Goal: Task Accomplishment & Management: Use online tool/utility

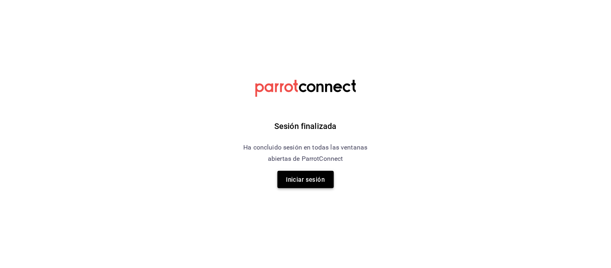
click at [310, 176] on font "Iniciar sesión" at bounding box center [305, 179] width 39 height 7
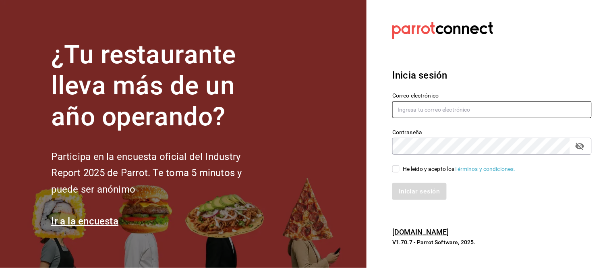
type input "animal.calzada@grupocosteno.com"
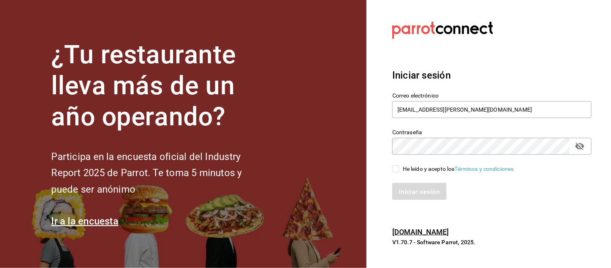
click at [395, 168] on input "He leído y acepto los Términos y condiciones." at bounding box center [395, 168] width 7 height 7
checkbox input "true"
click at [401, 190] on font "Iniciar sesión" at bounding box center [419, 191] width 41 height 8
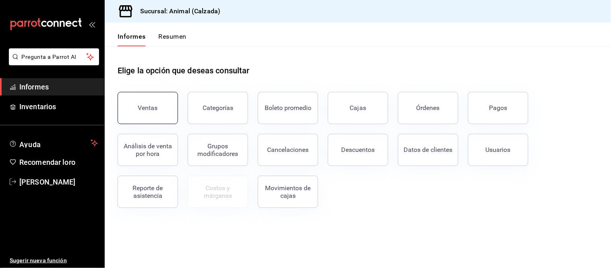
click at [134, 105] on button "Ventas" at bounding box center [148, 108] width 60 height 32
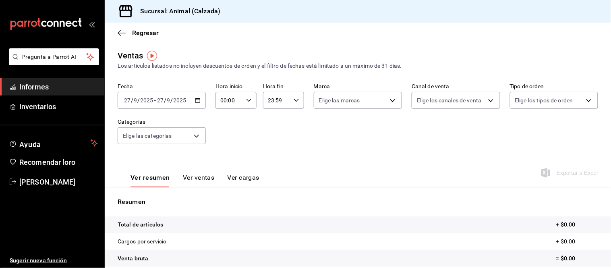
click at [152, 99] on input "2025" at bounding box center [147, 100] width 14 height 6
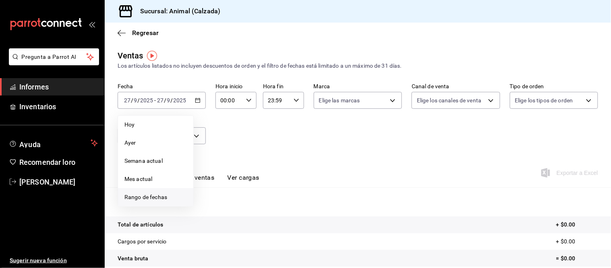
click at [147, 193] on span "Rango de fechas" at bounding box center [155, 197] width 62 height 8
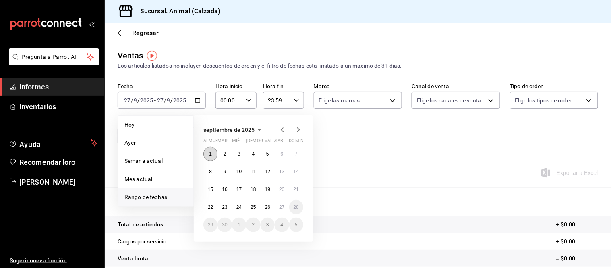
click at [212, 147] on button "1" at bounding box center [210, 154] width 14 height 14
click at [267, 209] on font "26" at bounding box center [267, 207] width 5 height 6
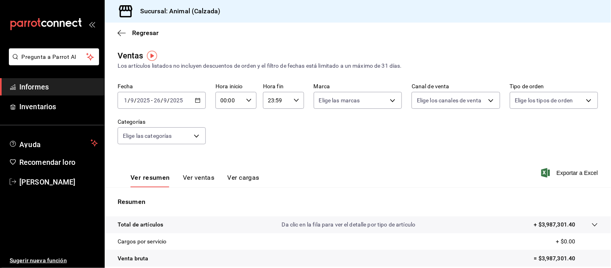
click at [253, 98] on div "00:00 Hora inicio" at bounding box center [235, 100] width 41 height 17
click at [227, 130] on font "05" at bounding box center [224, 128] width 6 height 6
type input "05:00"
click at [294, 104] on div at bounding box center [305, 134] width 611 height 268
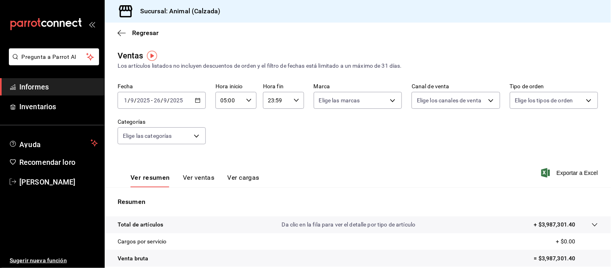
click at [294, 104] on div "23:59 Hora fin" at bounding box center [283, 100] width 41 height 17
click at [272, 137] on font "05" at bounding box center [271, 136] width 6 height 6
click at [291, 123] on font "00" at bounding box center [291, 121] width 6 height 6
type input "05:00"
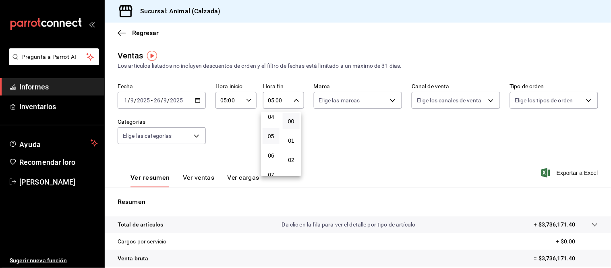
click at [359, 183] on div at bounding box center [305, 134] width 611 height 268
click at [197, 97] on div "[DATE] [DATE] - [DATE] [DATE]" at bounding box center [162, 100] width 88 height 17
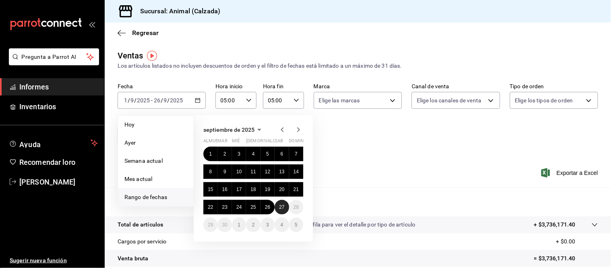
click at [282, 208] on font "27" at bounding box center [281, 207] width 5 height 6
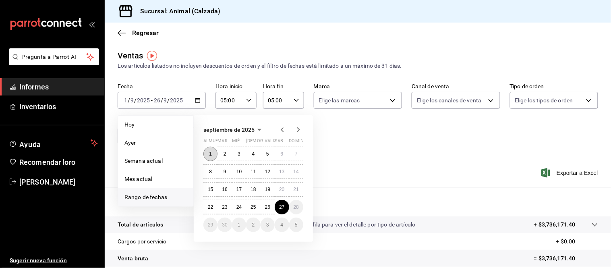
click at [208, 155] on button "1" at bounding box center [210, 154] width 14 height 14
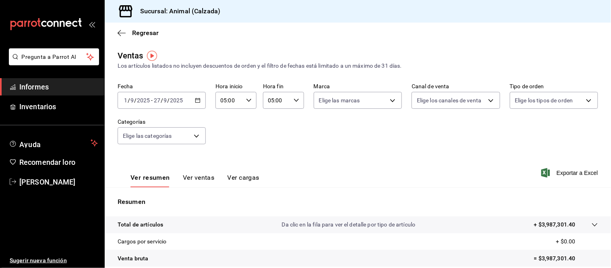
click at [154, 95] on div "[DATE] [DATE] - [DATE] [DATE]" at bounding box center [162, 100] width 88 height 17
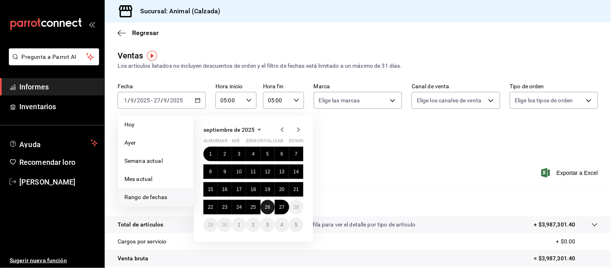
click at [266, 208] on font "26" at bounding box center [267, 207] width 5 height 6
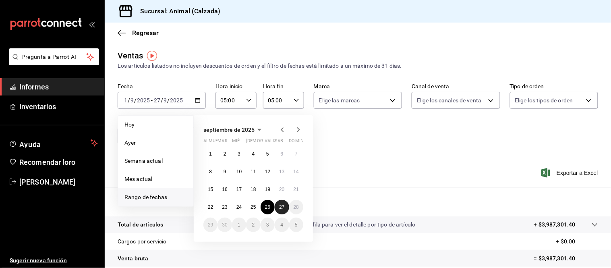
click at [279, 208] on font "27" at bounding box center [281, 207] width 5 height 6
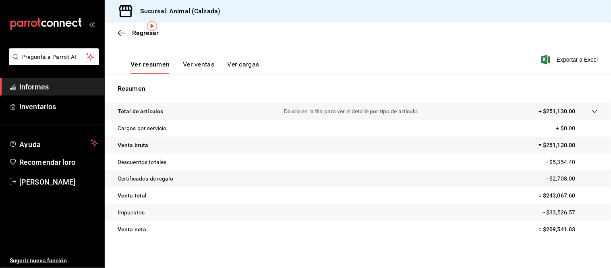
scroll to position [118, 0]
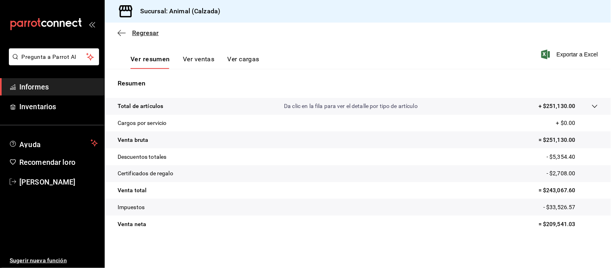
click at [149, 33] on font "Regresar" at bounding box center [145, 33] width 27 height 8
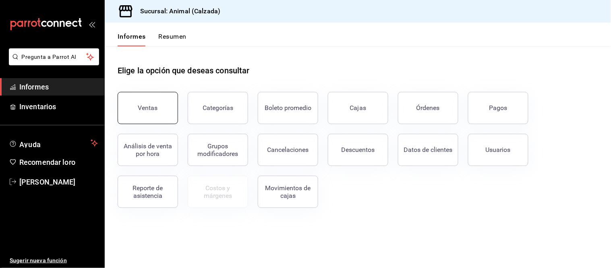
click at [155, 115] on button "Ventas" at bounding box center [148, 108] width 60 height 32
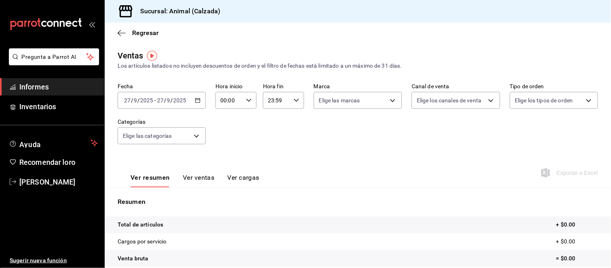
click at [157, 97] on input "27" at bounding box center [160, 100] width 7 height 6
click at [158, 98] on input "27" at bounding box center [160, 100] width 7 height 6
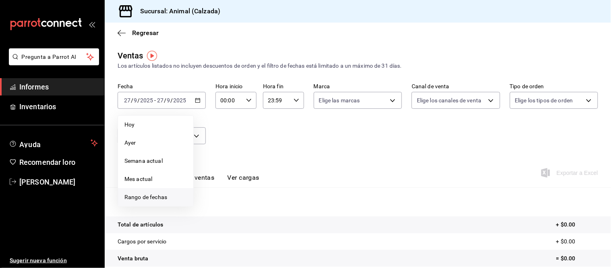
click at [148, 198] on font "Rango de fechas" at bounding box center [145, 197] width 43 height 6
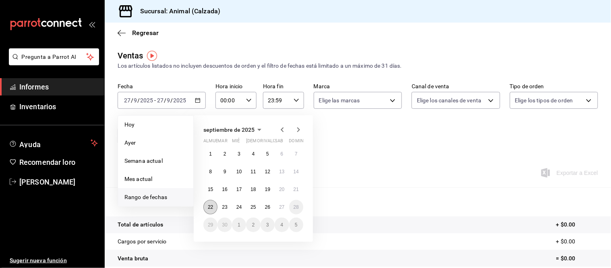
click at [204, 208] on button "22" at bounding box center [210, 207] width 14 height 14
click at [281, 208] on font "27" at bounding box center [281, 207] width 5 height 6
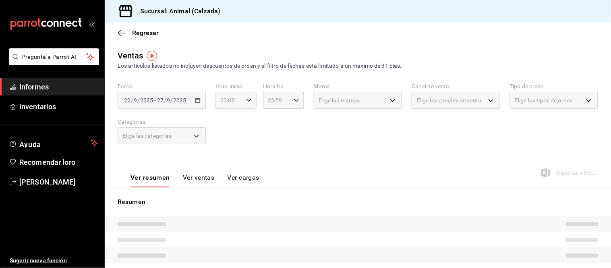
click at [250, 99] on icon "button" at bounding box center [249, 100] width 6 height 6
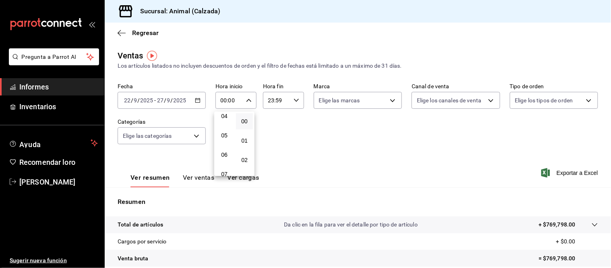
scroll to position [89, 0]
click at [223, 126] on font "05" at bounding box center [224, 128] width 6 height 6
type input "05:00"
click at [294, 103] on div at bounding box center [305, 134] width 611 height 268
click at [294, 103] on icon "button" at bounding box center [296, 100] width 6 height 6
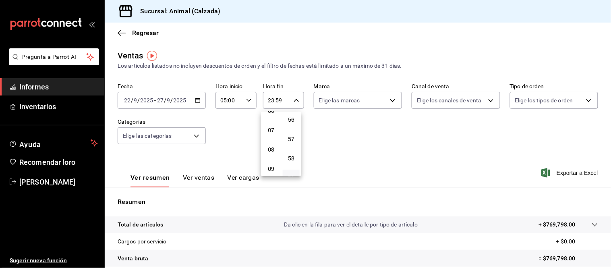
scroll to position [82, 0]
click at [275, 132] on button "05" at bounding box center [270, 136] width 17 height 16
click at [290, 118] on font "00" at bounding box center [291, 121] width 6 height 6
type input "05:00"
click at [328, 178] on div at bounding box center [305, 134] width 611 height 268
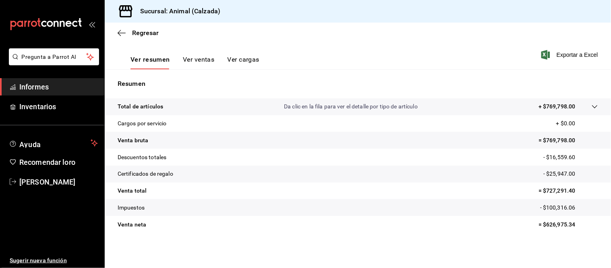
scroll to position [118, 0]
click at [147, 34] on font "Regresar" at bounding box center [145, 33] width 27 height 8
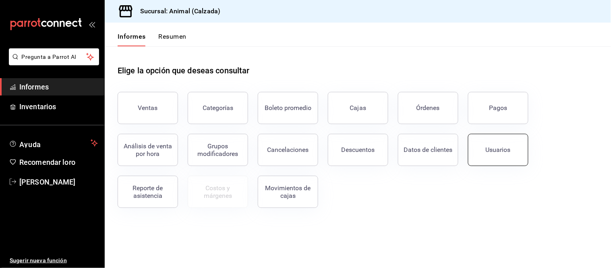
click at [485, 151] on button "Usuarios" at bounding box center [498, 150] width 60 height 32
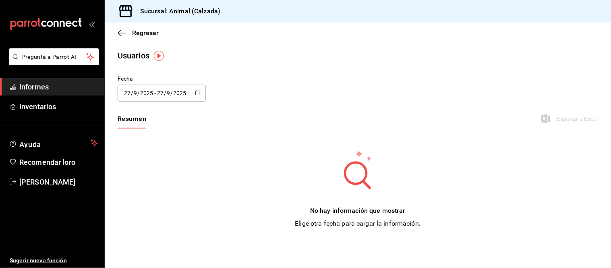
click at [147, 97] on div "[DATE] [DATE] - [DATE] [DATE]" at bounding box center [162, 93] width 88 height 17
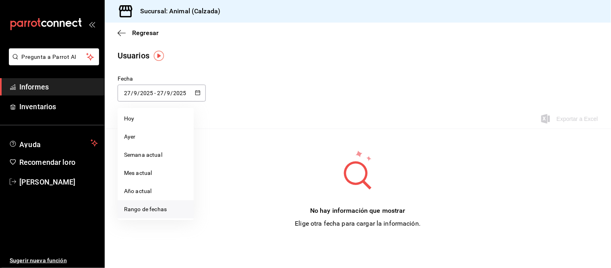
click at [151, 211] on font "Rango de fechas" at bounding box center [145, 209] width 43 height 6
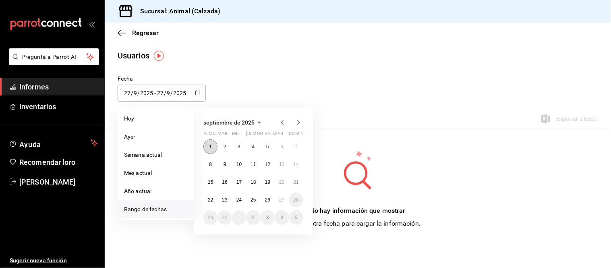
click at [206, 145] on button "1" at bounding box center [210, 146] width 14 height 14
click at [266, 203] on button "26" at bounding box center [267, 199] width 14 height 14
type input "[DATE]"
type input "1"
type input "[DATE]"
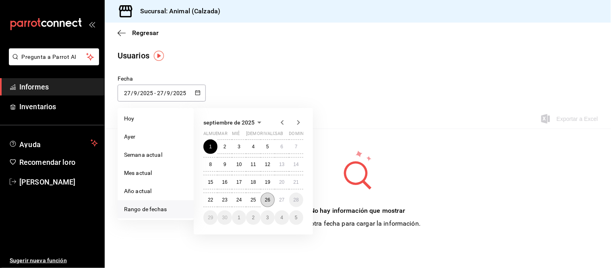
type input "26"
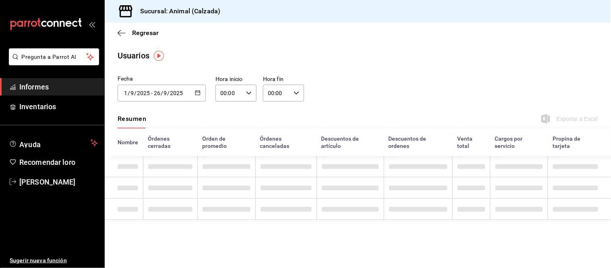
click at [248, 91] on icon "button" at bounding box center [249, 93] width 6 height 6
click at [223, 163] on font "05" at bounding box center [226, 166] width 6 height 6
type input "05:00"
click at [299, 91] on div at bounding box center [305, 134] width 611 height 268
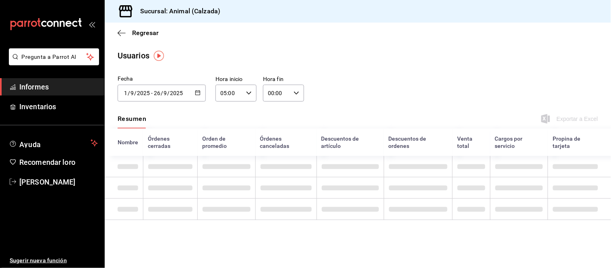
click at [299, 91] on div "00:00 Hora fin" at bounding box center [283, 93] width 41 height 17
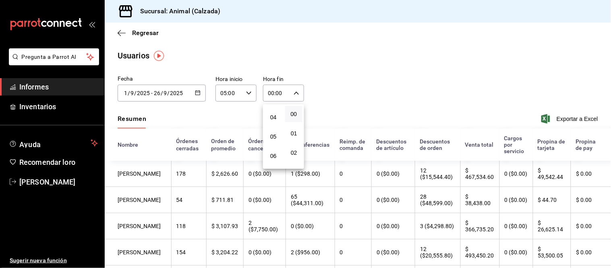
scroll to position [89, 0]
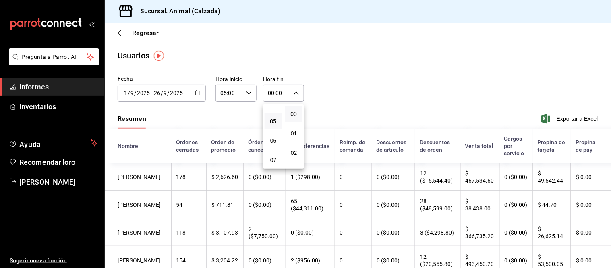
click at [274, 113] on button "05" at bounding box center [272, 121] width 17 height 16
type input "05:00"
click at [371, 97] on div at bounding box center [305, 134] width 611 height 268
click at [563, 119] on font "Exportar a Excel" at bounding box center [576, 119] width 41 height 6
